Goal: Task Accomplishment & Management: Use online tool/utility

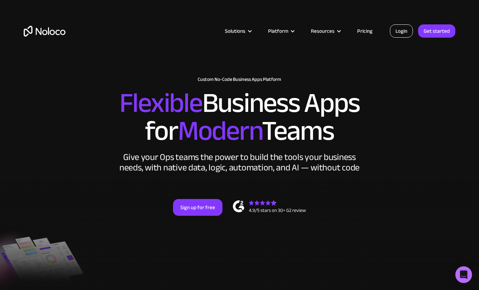
click at [399, 32] on link "Login" at bounding box center [401, 30] width 23 height 13
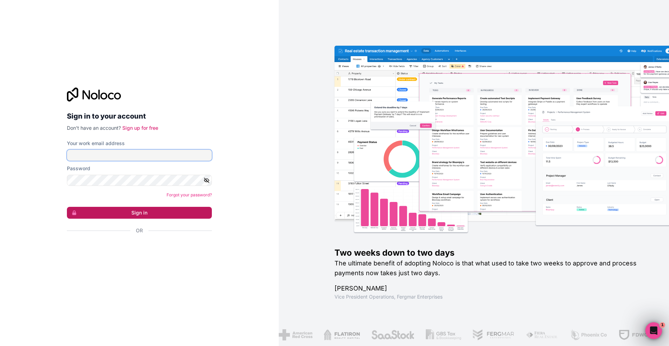
type input "joey@rangeflyers.com"
click at [144, 212] on button "Sign in" at bounding box center [139, 213] width 145 height 12
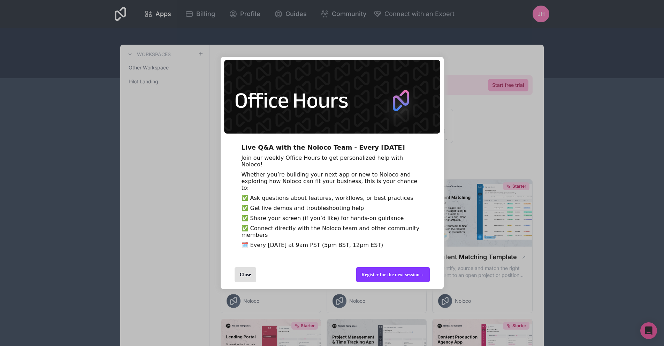
click at [254, 282] on div "Close" at bounding box center [246, 274] width 22 height 15
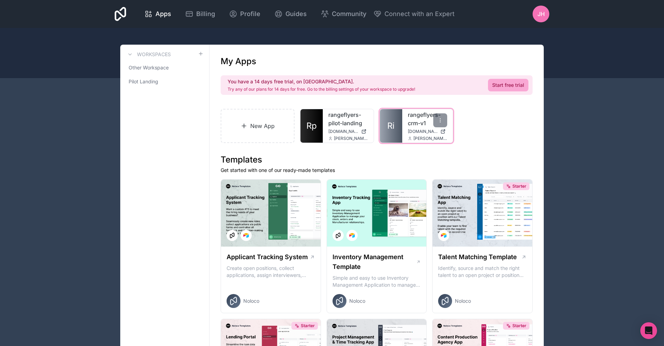
click at [413, 129] on span "rangeflyers-crm-v1.noloco.co" at bounding box center [423, 132] width 30 height 6
